Goal: Task Accomplishment & Management: Manage account settings

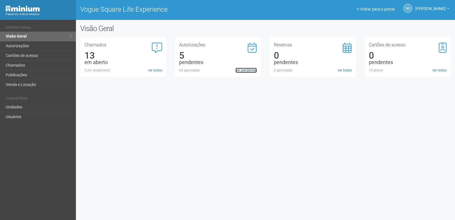
click at [249, 71] on link "ver pendentes" at bounding box center [245, 70] width 21 height 5
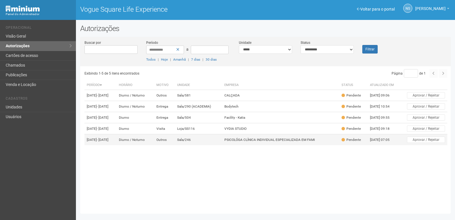
click at [282, 145] on td "PSICOLÓGA CLÍNICA INDIVIDUAL ESPECIALIZADA EM FAMI" at bounding box center [280, 139] width 117 height 11
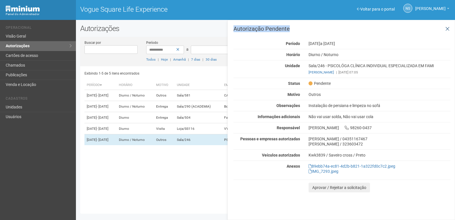
drag, startPoint x: 443, startPoint y: 36, endPoint x: 448, endPoint y: 30, distance: 7.5
click at [445, 33] on div "Autorização Pendente Período [DATE] a [DATE] [GEOGRAPHIC_DATA] [GEOGRAPHIC_DATA…" at bounding box center [341, 109] width 217 height 166
click at [448, 30] on icon at bounding box center [447, 29] width 4 height 6
